Goal: Check status: Check status

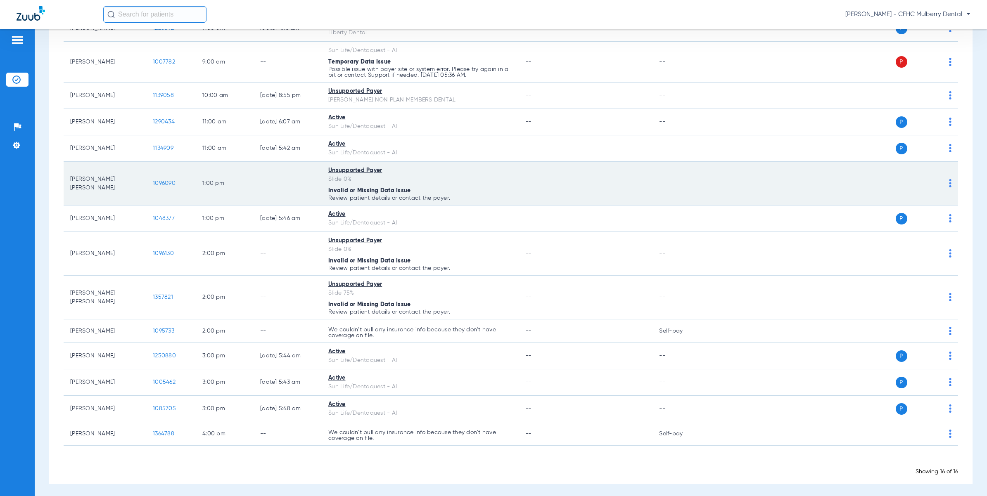
scroll to position [210, 0]
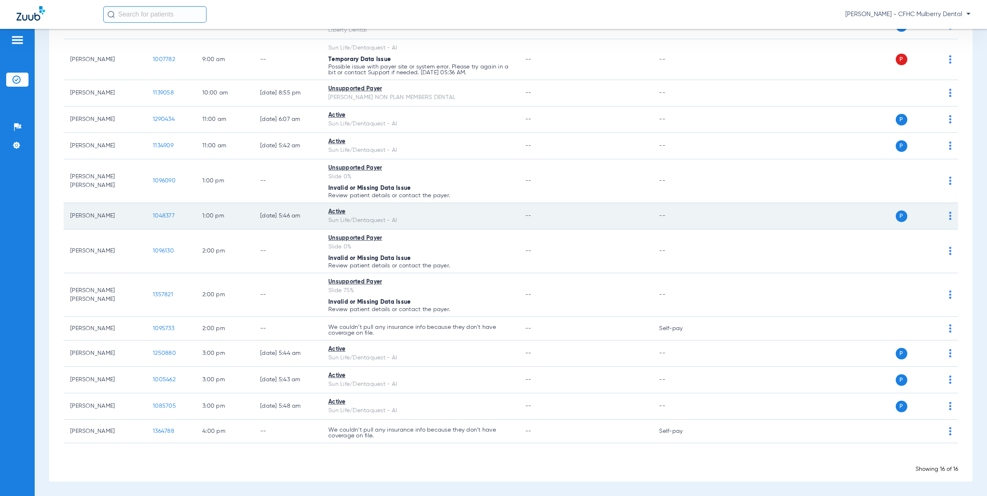
click at [160, 215] on span "1048377" at bounding box center [164, 216] width 22 height 6
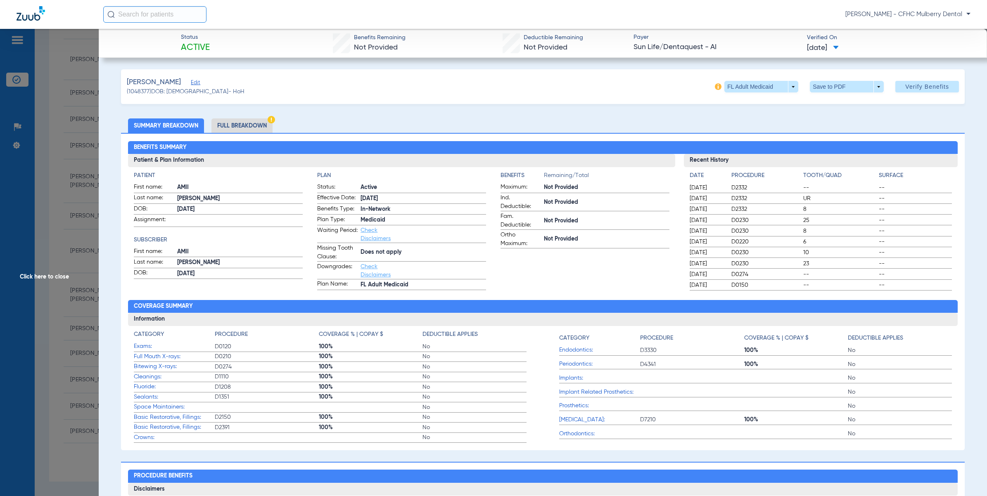
click at [311, 496] on html "Jimena Resendez - CFHC Mulberry Dental Patients Insurance Verification Setup He…" at bounding box center [493, 248] width 987 height 496
click at [95, 177] on span "Click here to close" at bounding box center [49, 277] width 99 height 496
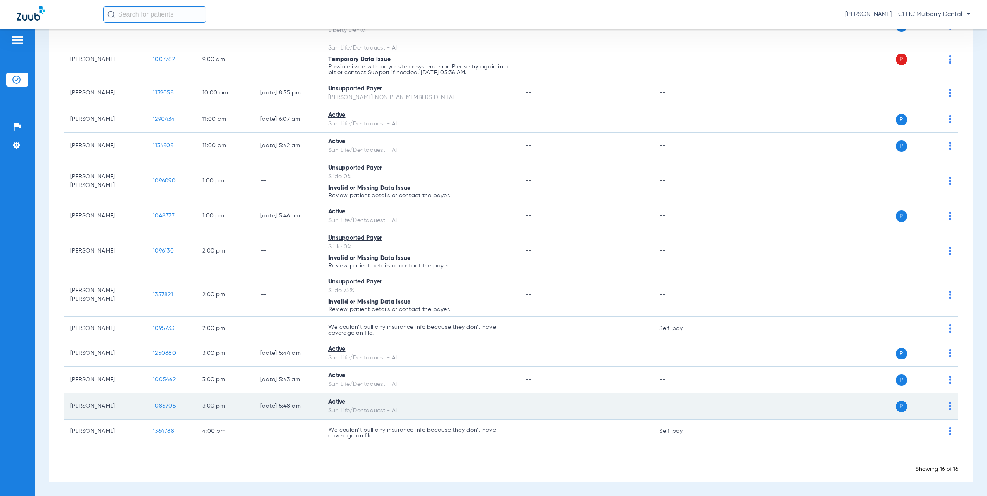
click at [168, 405] on span "1085705" at bounding box center [164, 406] width 23 height 6
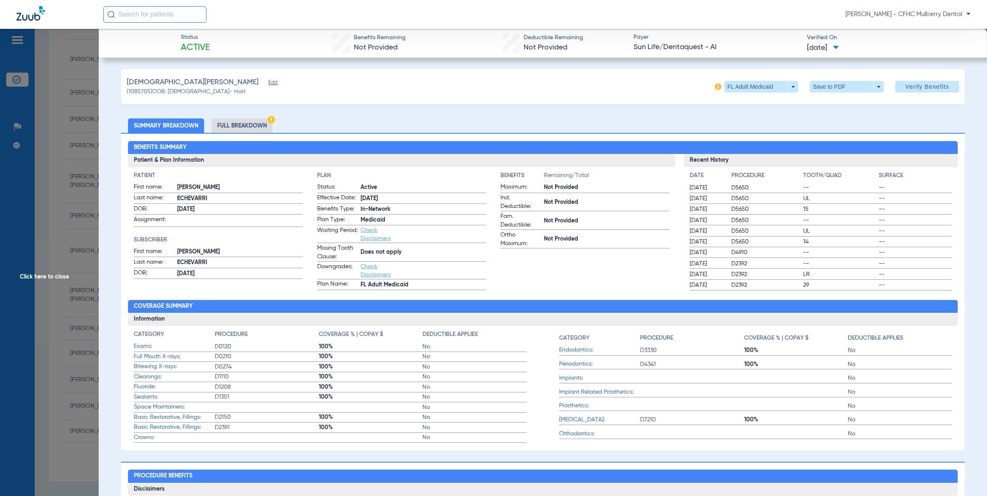
click at [97, 115] on span "Click here to close" at bounding box center [49, 277] width 99 height 496
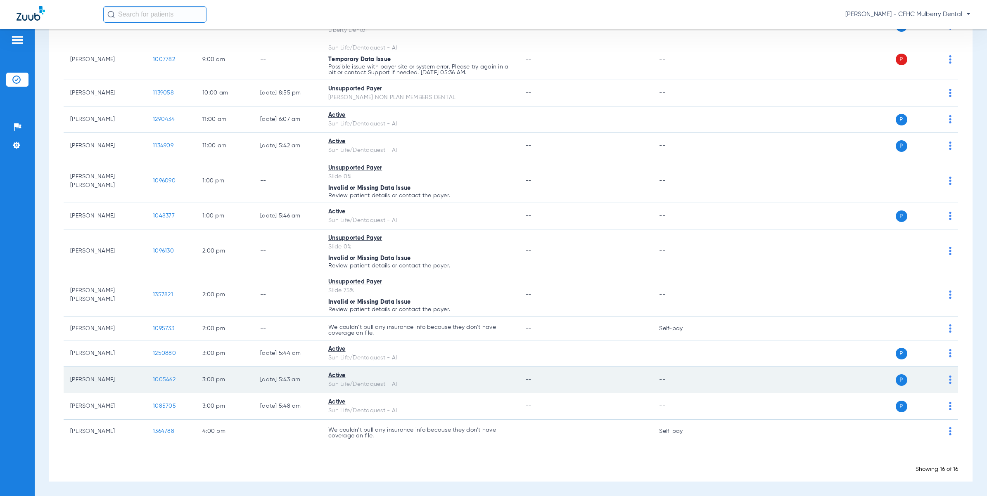
click at [163, 379] on span "1005462" at bounding box center [164, 380] width 23 height 6
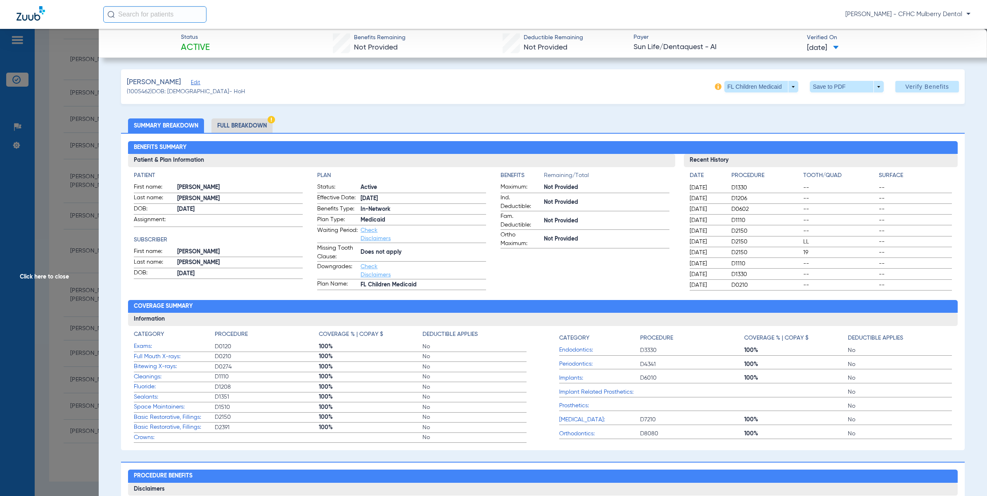
click at [73, 160] on span "Click here to close" at bounding box center [49, 277] width 99 height 496
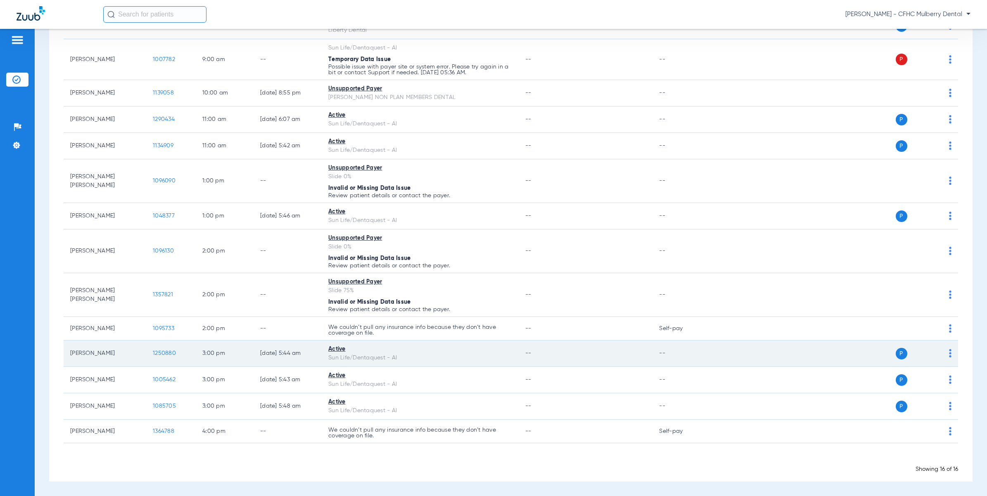
click at [163, 351] on span "1250880" at bounding box center [164, 354] width 23 height 6
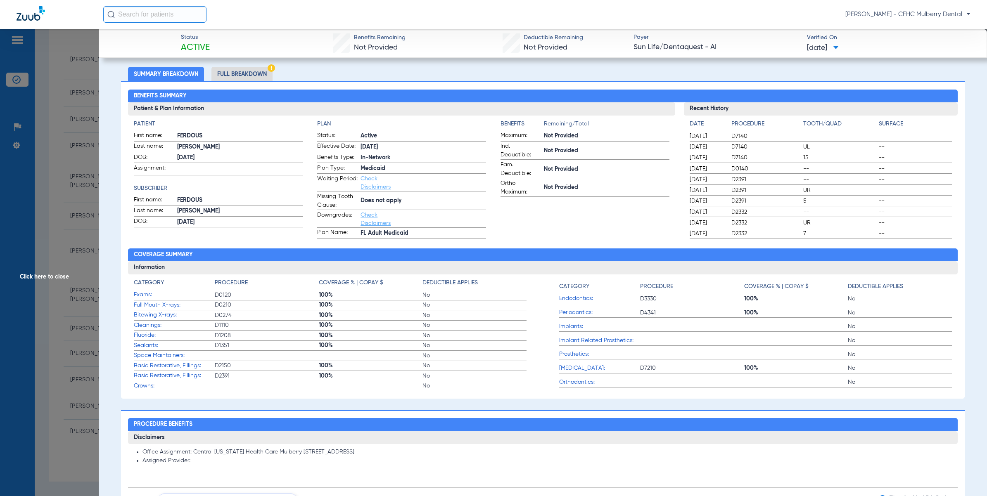
scroll to position [0, 0]
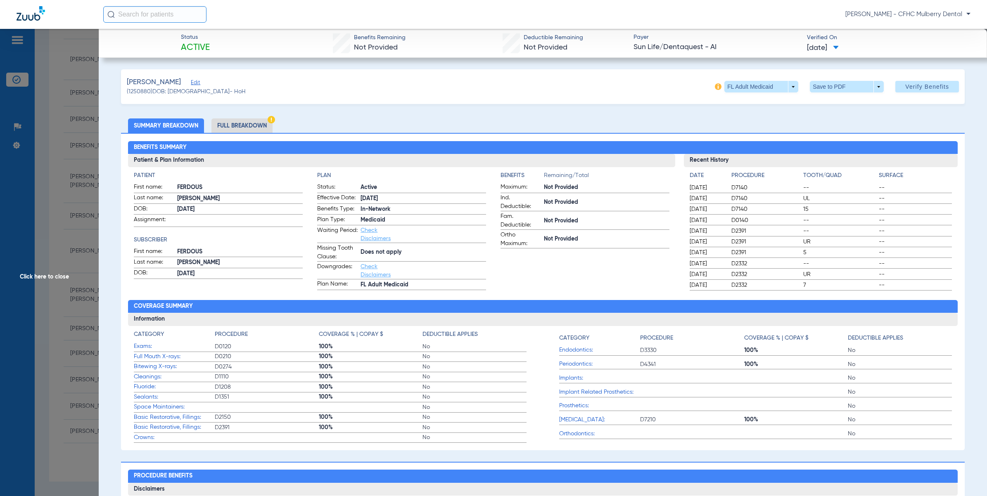
click at [79, 137] on span "Click here to close" at bounding box center [49, 277] width 99 height 496
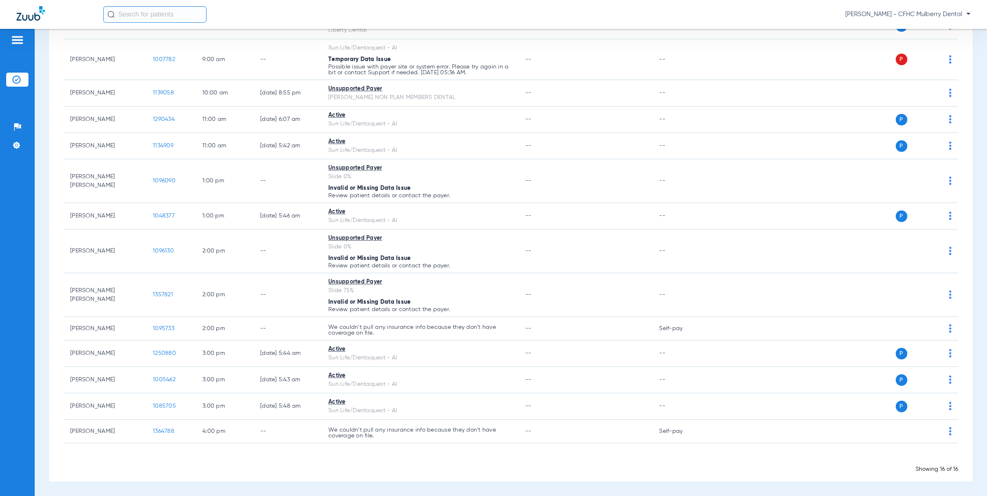
click at [317, 496] on div "Schedule Insurance Verification History Last Appt. Sync Time: Today - 01:45 PM …" at bounding box center [511, 262] width 952 height 467
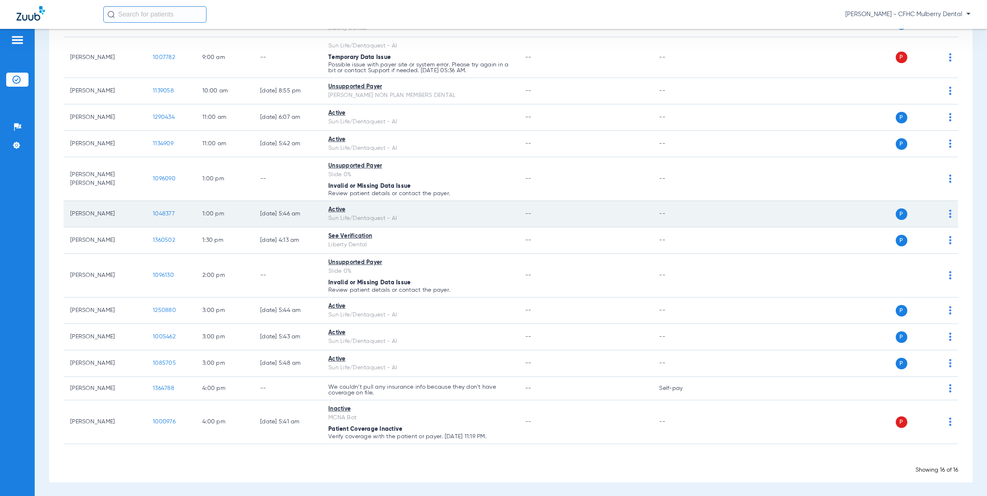
scroll to position [213, 0]
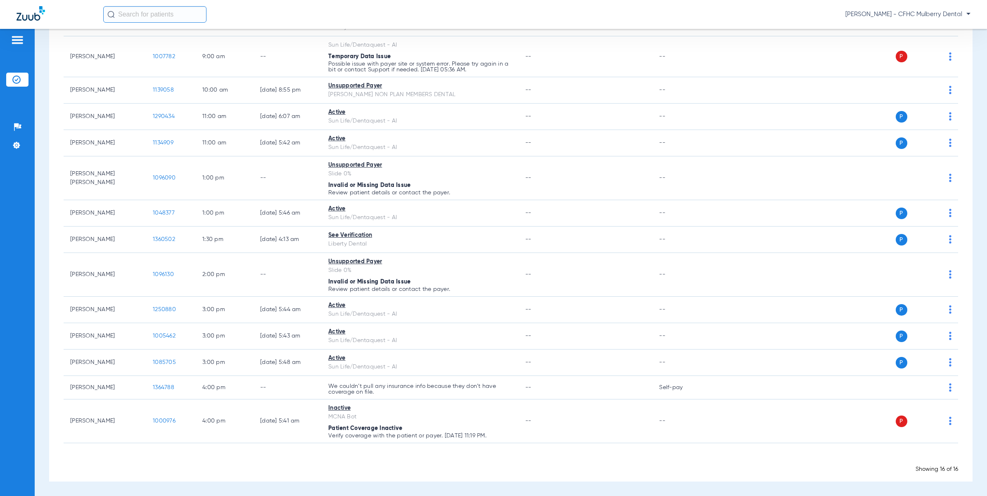
click at [6, 257] on div "Patients Insurance Verification Setup Help Center Settings" at bounding box center [17, 277] width 35 height 496
